Goal: Navigation & Orientation: Find specific page/section

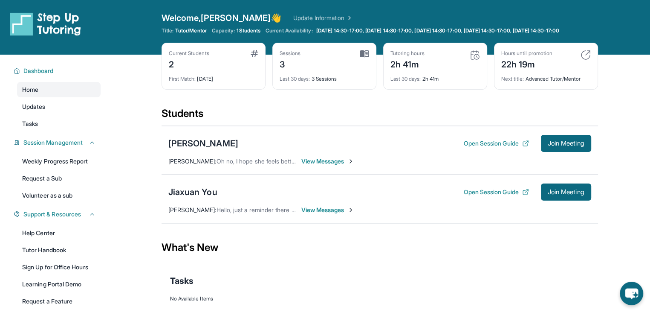
click at [335, 221] on div "Jiaxuan You Open Session Guide Join Meeting [PERSON_NAME] : Hello, just a remin…" at bounding box center [380, 198] width 436 height 49
click at [333, 214] on span "View Messages" at bounding box center [327, 209] width 53 height 9
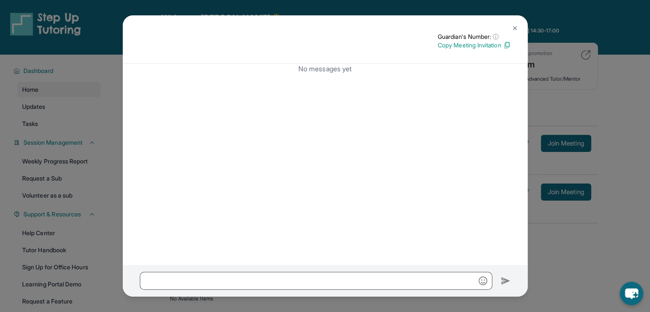
click at [516, 27] on img at bounding box center [514, 28] width 7 height 7
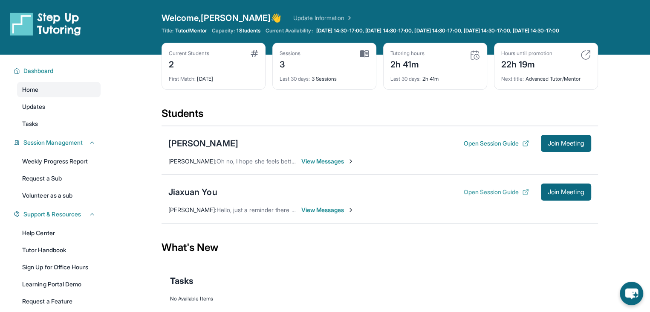
click at [493, 196] on button "Open Session Guide" at bounding box center [495, 192] width 65 height 9
drag, startPoint x: 582, startPoint y: 199, endPoint x: 555, endPoint y: 225, distance: 37.1
click at [555, 223] on div "Jiaxuan You Open Session Guide Join Meeting [PERSON_NAME] : Hello, just a remin…" at bounding box center [380, 198] width 436 height 49
click at [556, 194] on span "Join Meeting" at bounding box center [566, 191] width 37 height 5
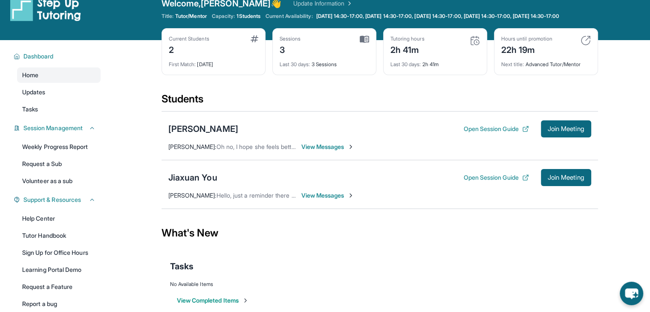
scroll to position [15, 0]
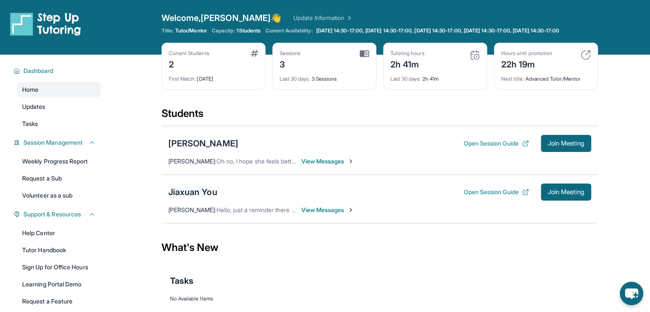
click at [209, 198] on div "Jiaxuan You" at bounding box center [192, 192] width 49 height 12
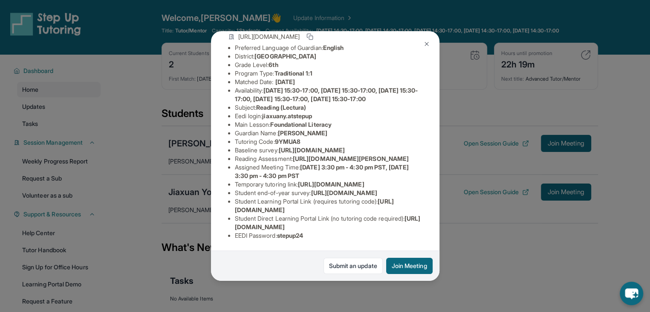
scroll to position [120, 0]
drag, startPoint x: 298, startPoint y: 145, endPoint x: 304, endPoint y: 153, distance: 9.8
click at [304, 154] on li "Reading Assessment : [URL][DOMAIN_NAME][PERSON_NAME]" at bounding box center [329, 158] width 188 height 9
copy span "[URL][DOMAIN_NAME]"
click at [339, 197] on li "Student end-of-year survey : [URL][DOMAIN_NAME]" at bounding box center [329, 192] width 188 height 9
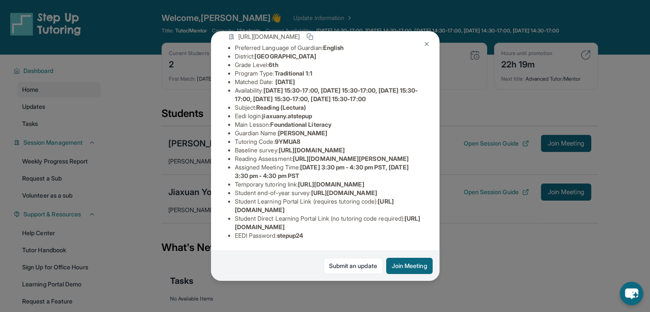
scroll to position [182, 0]
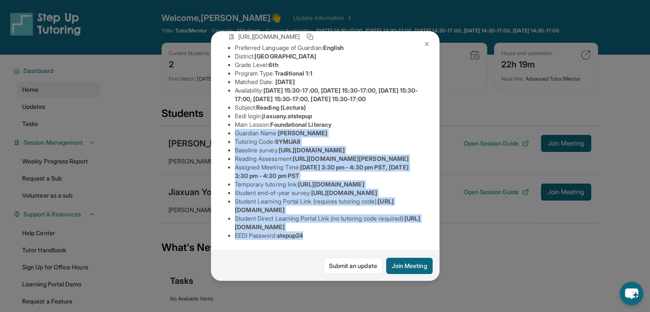
drag, startPoint x: 475, startPoint y: 266, endPoint x: 432, endPoint y: 22, distance: 247.1
click at [432, 22] on div "Jiaxuan You Guardian: [PERSON_NAME] Student Information [URL][DOMAIN_NAME] Pref…" at bounding box center [325, 156] width 650 height 312
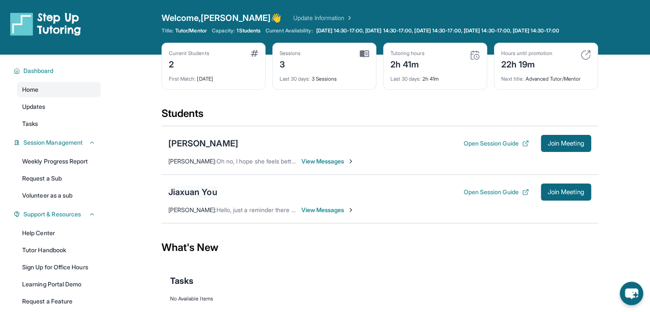
click at [200, 198] on div "Jiaxuan You" at bounding box center [192, 192] width 49 height 12
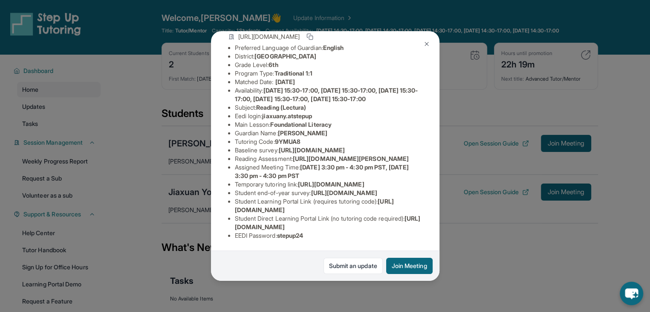
click at [178, 236] on div "Jiaxuan You Guardian: [PERSON_NAME] Student Information [URL][DOMAIN_NAME] Pref…" at bounding box center [325, 156] width 650 height 312
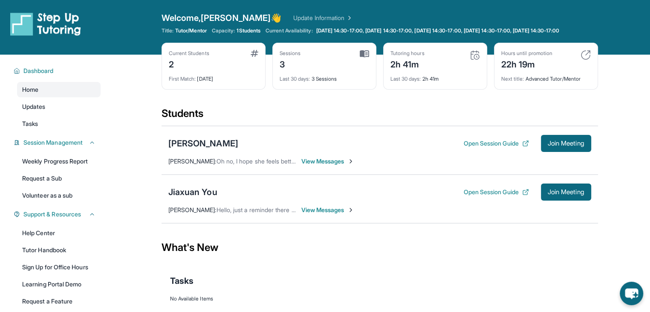
scroll to position [20, 0]
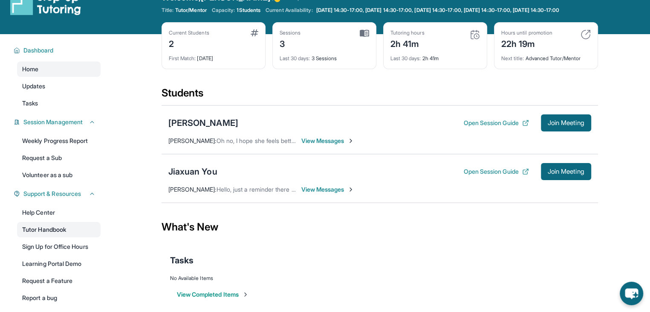
click at [41, 237] on link "Tutor Handbook" at bounding box center [59, 229] width 84 height 15
